Goal: Task Accomplishment & Management: Manage account settings

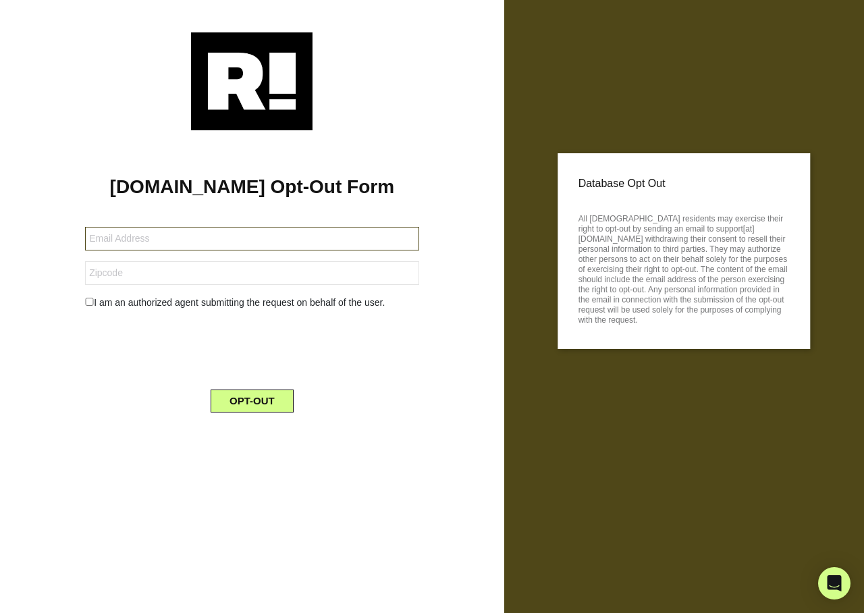
type input "[EMAIL_ADDRESS][DOMAIN_NAME]"
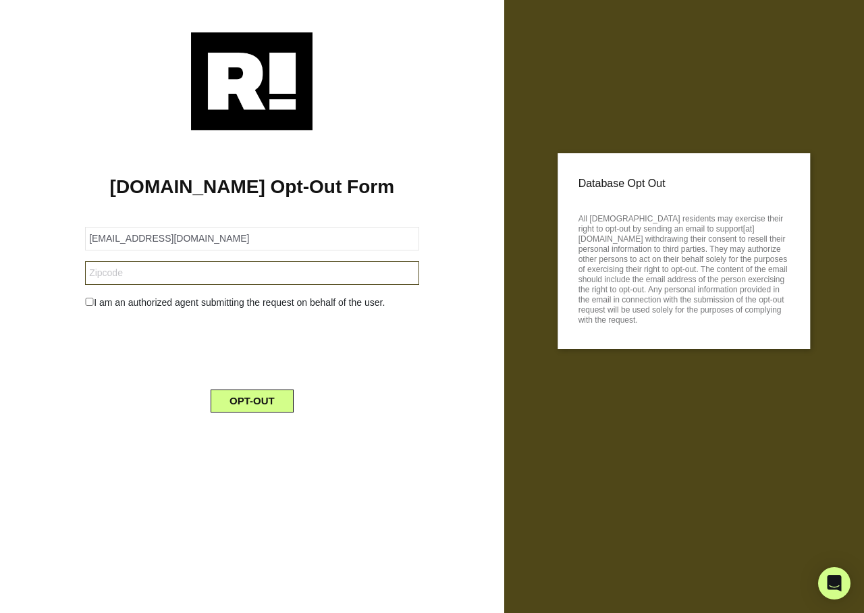
type input "93727"
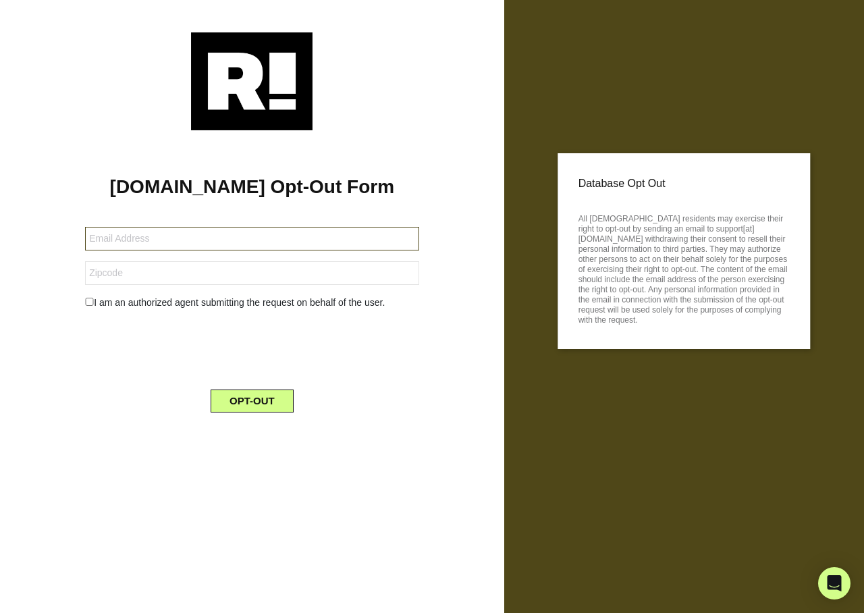
type input "[EMAIL_ADDRESS][DOMAIN_NAME]"
type input "53711"
